Goal: Transaction & Acquisition: Subscribe to service/newsletter

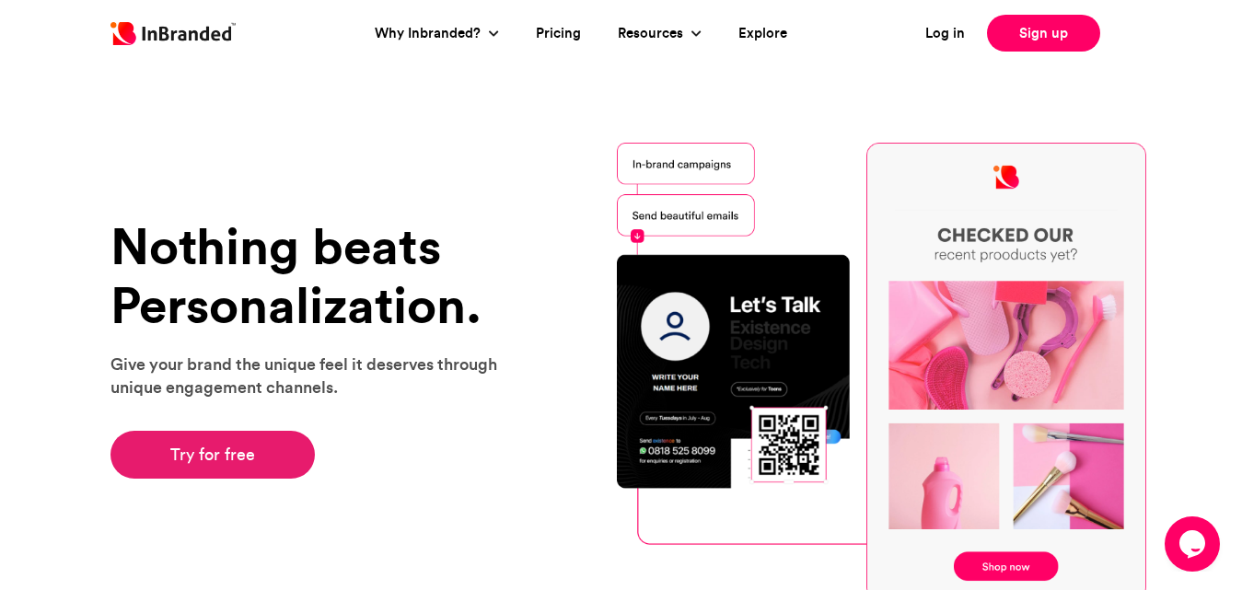
click at [201, 452] on link "Try for free" at bounding box center [213, 455] width 205 height 48
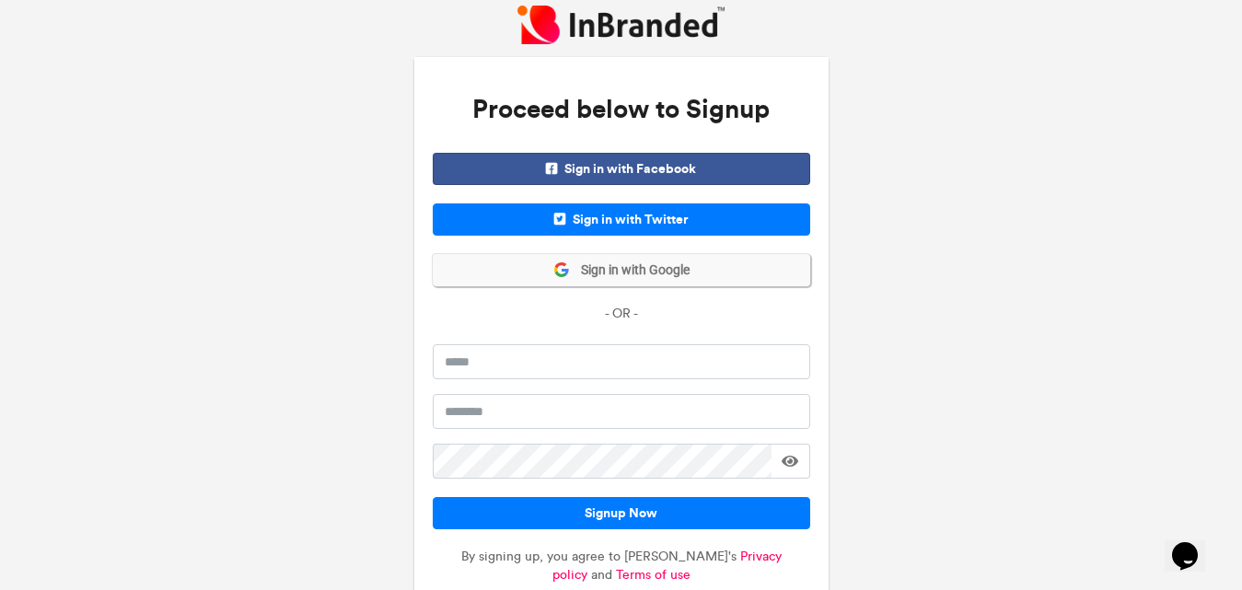
click at [578, 276] on span "Sign in with Google" at bounding box center [630, 271] width 120 height 18
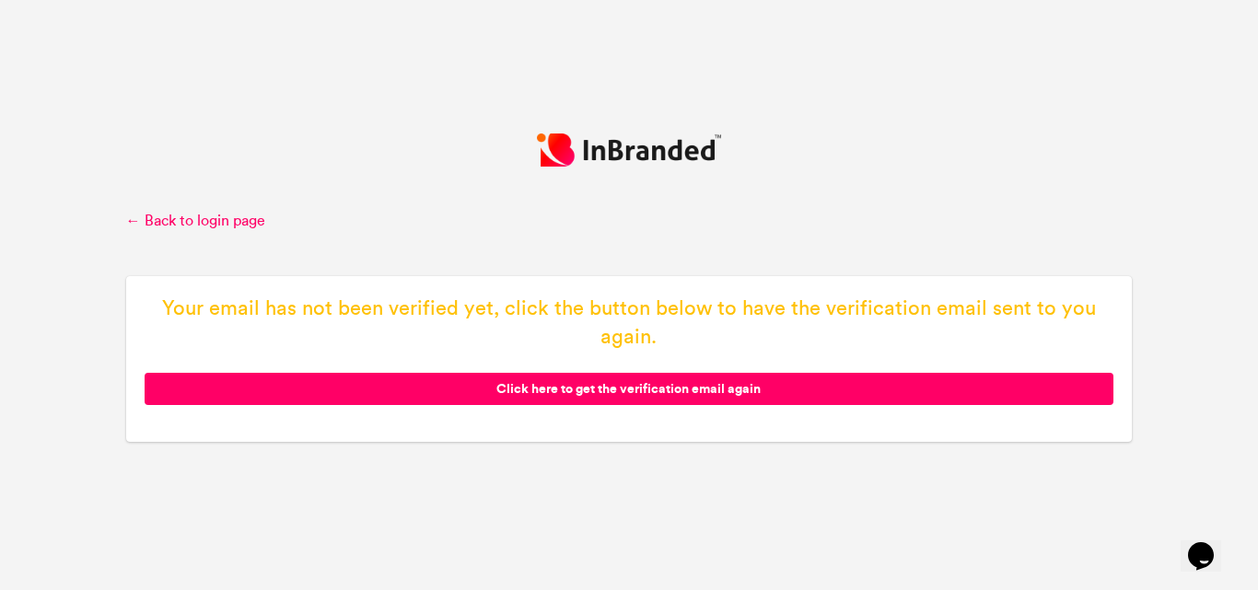
click at [583, 394] on span "Click here to get the verification email again" at bounding box center [630, 389] width 970 height 32
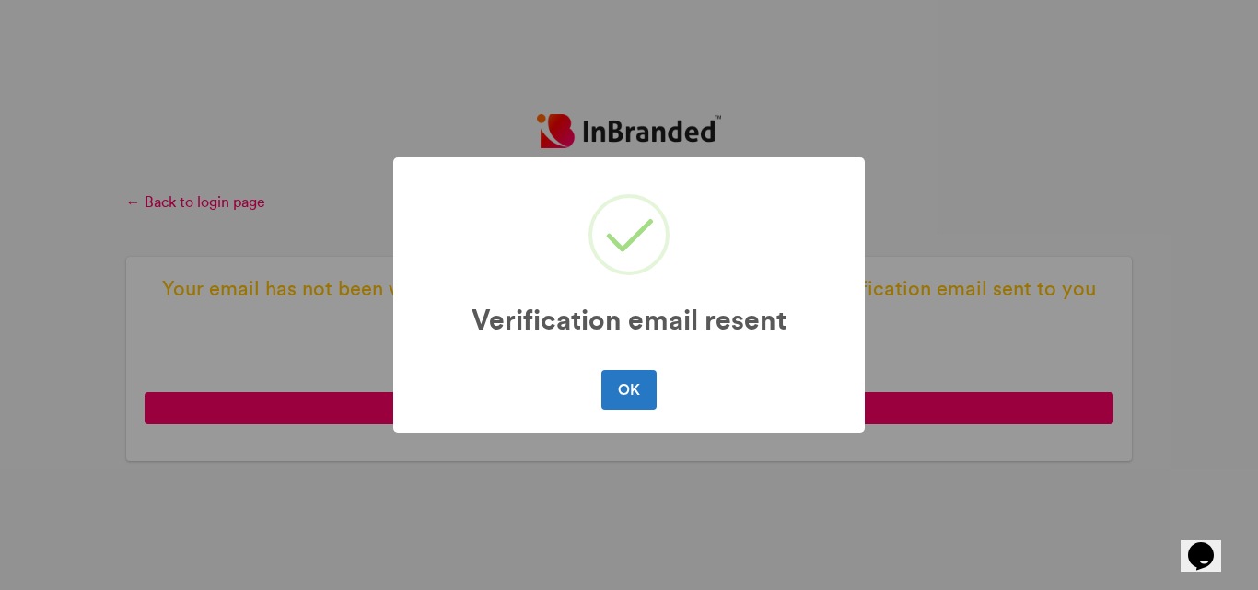
drag, startPoint x: 634, startPoint y: 392, endPoint x: 643, endPoint y: 338, distance: 55.1
click at [634, 391] on button "OK" at bounding box center [628, 389] width 54 height 39
